Goal: Find specific page/section: Find specific page/section

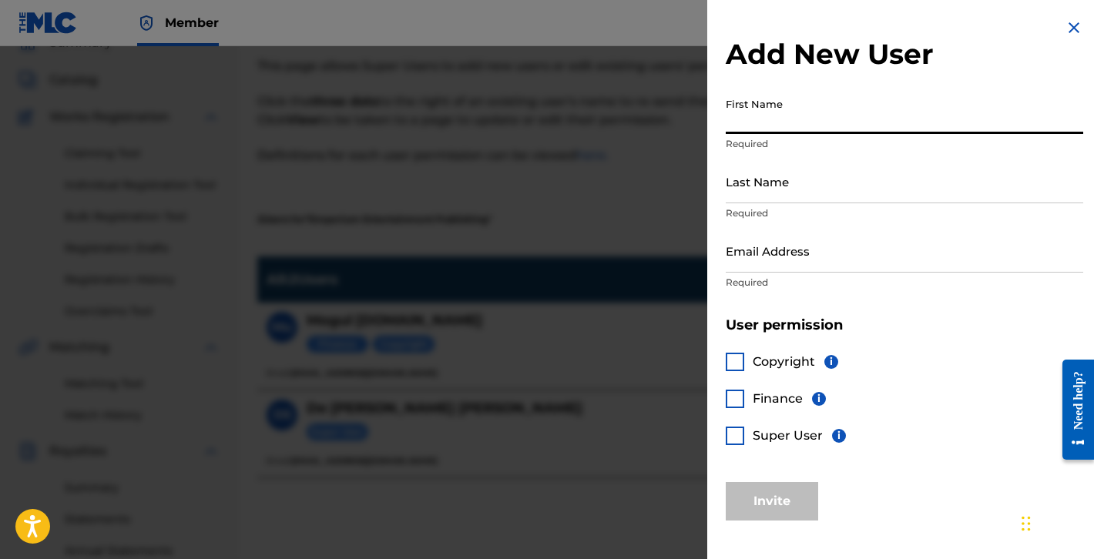
click at [1070, 25] on img at bounding box center [1073, 27] width 18 height 18
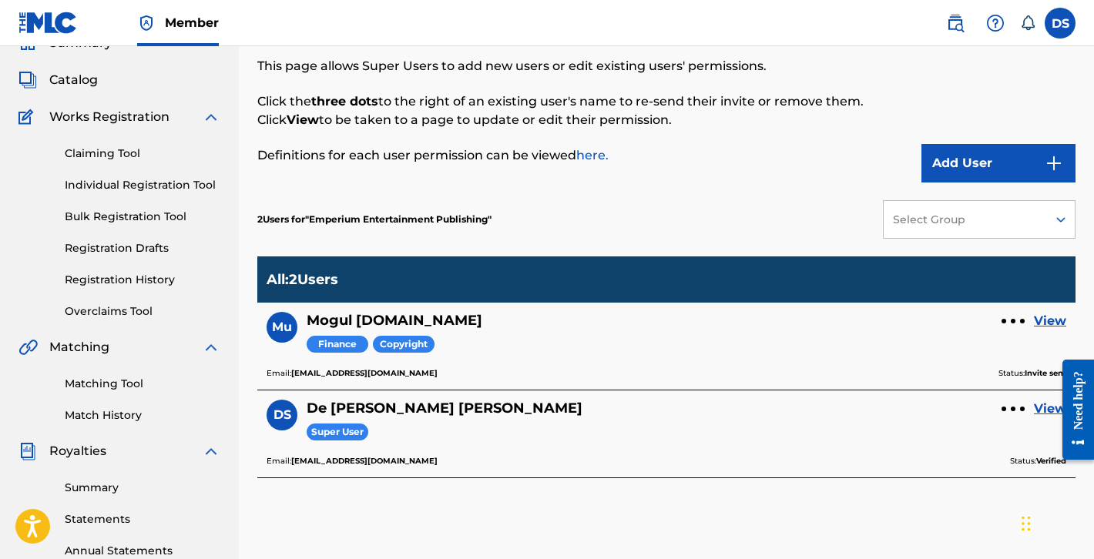
click at [1053, 321] on link "View" at bounding box center [1050, 321] width 32 height 18
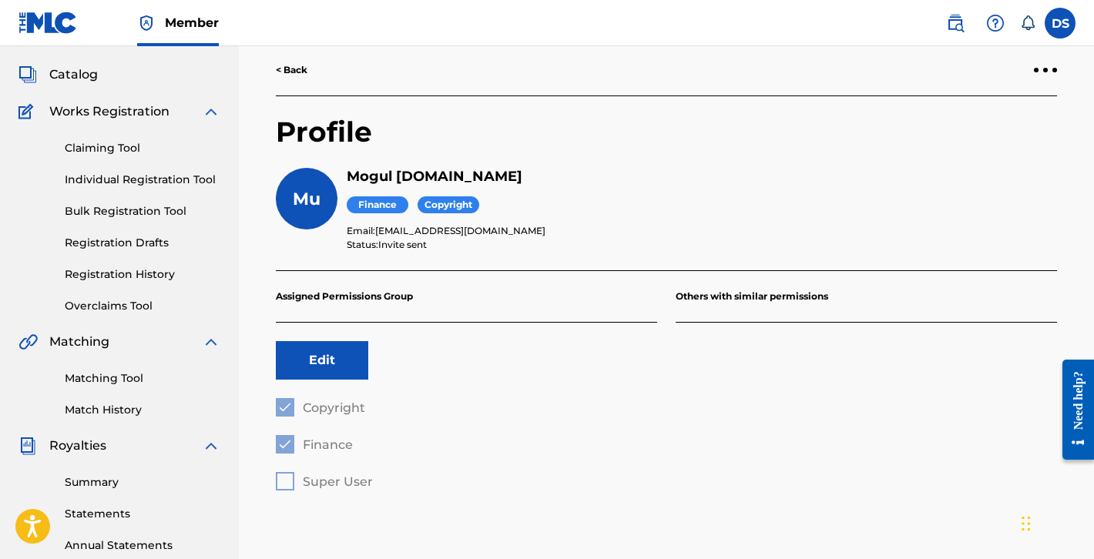
scroll to position [77, 0]
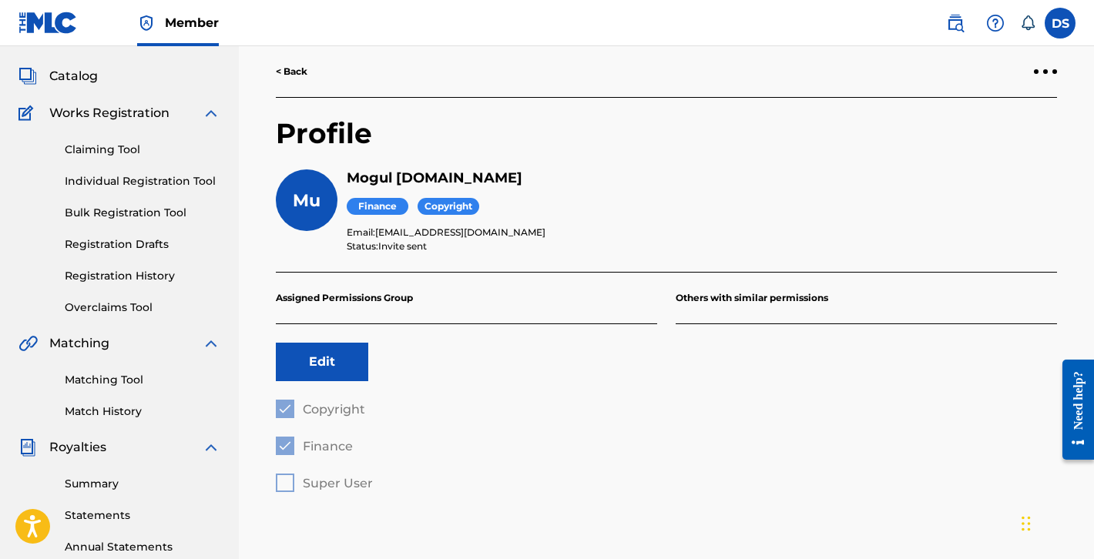
click at [644, 314] on p "Assigned Permissions Group" at bounding box center [466, 299] width 381 height 52
drag, startPoint x: 546, startPoint y: 309, endPoint x: 628, endPoint y: 306, distance: 81.7
click at [628, 306] on p "Assigned Permissions Group" at bounding box center [466, 299] width 381 height 52
click at [749, 280] on p "Others with similar permissions" at bounding box center [865, 299] width 381 height 52
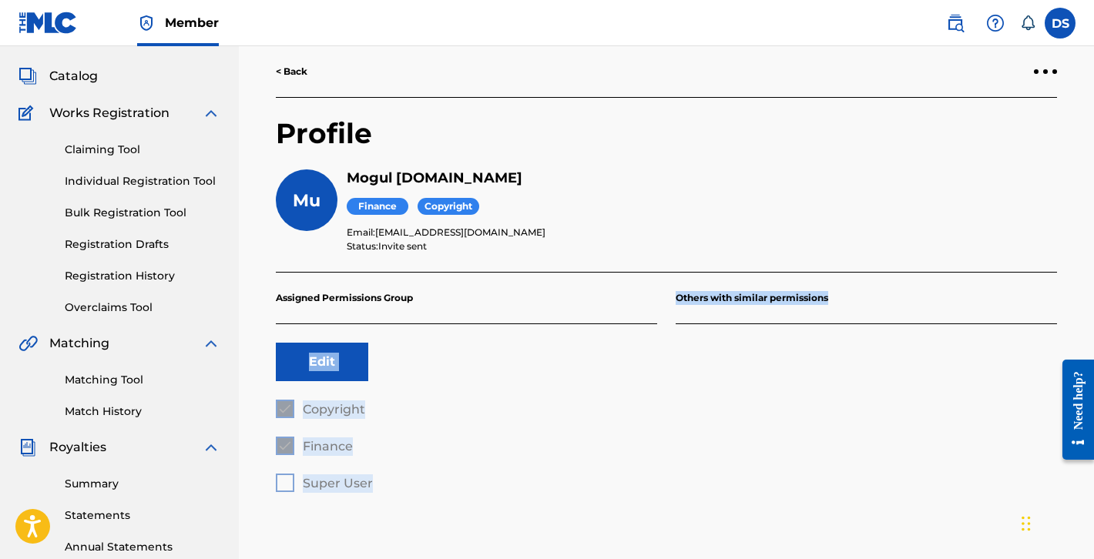
drag, startPoint x: 832, startPoint y: 300, endPoint x: 575, endPoint y: 296, distance: 257.3
click at [575, 296] on div "Assigned Permissions Group Edit Copyright Finance Super User Others with simila…" at bounding box center [666, 382] width 781 height 219
click at [418, 301] on p "Assigned Permissions Group" at bounding box center [466, 299] width 381 height 52
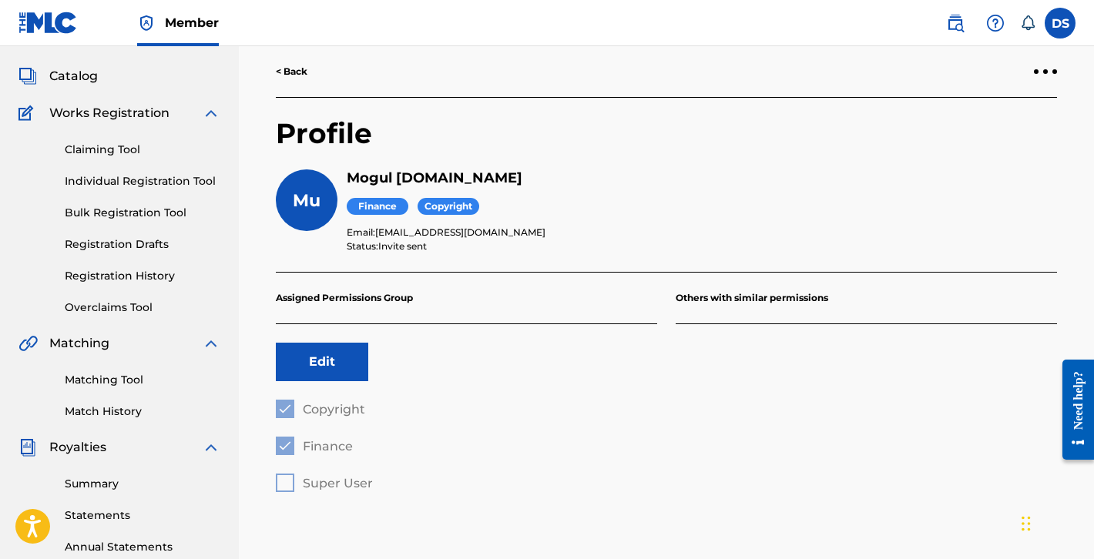
click at [367, 317] on p "Assigned Permissions Group" at bounding box center [466, 299] width 381 height 52
click at [330, 374] on button "Edit" at bounding box center [322, 362] width 92 height 39
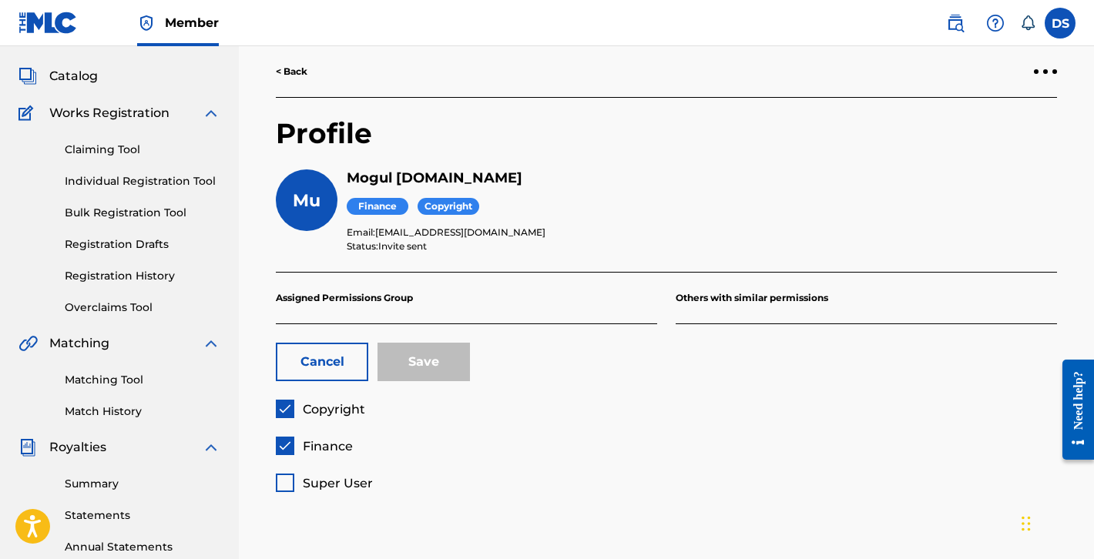
click at [330, 374] on button "Cancel" at bounding box center [322, 362] width 92 height 39
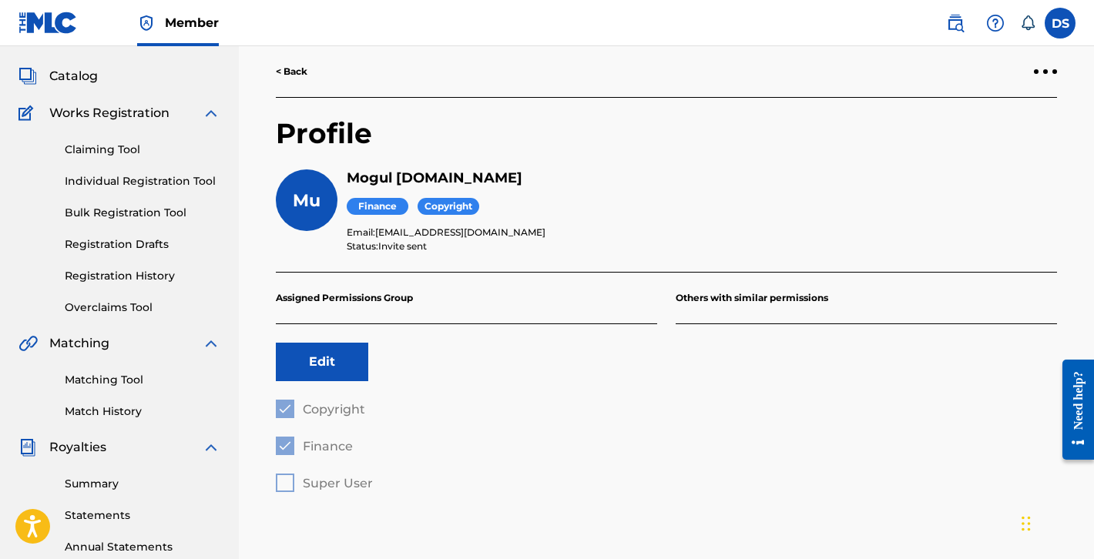
click at [776, 300] on p "Others with similar permissions" at bounding box center [865, 299] width 381 height 52
